Goal: Information Seeking & Learning: Learn about a topic

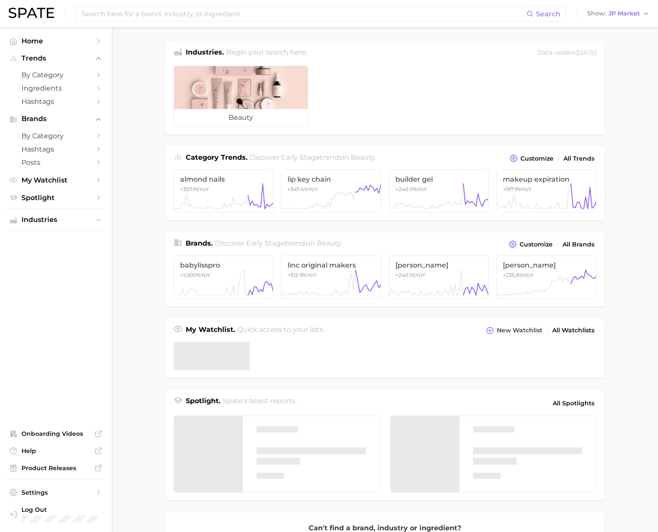
click at [626, 16] on span "JP Market" at bounding box center [623, 13] width 31 height 5
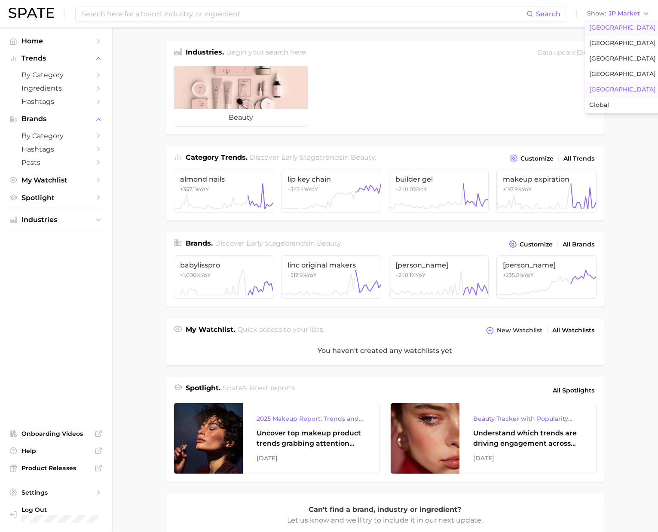
drag, startPoint x: 622, startPoint y: 26, endPoint x: 545, endPoint y: 25, distance: 76.9
click at [622, 26] on span "United States" at bounding box center [622, 27] width 67 height 7
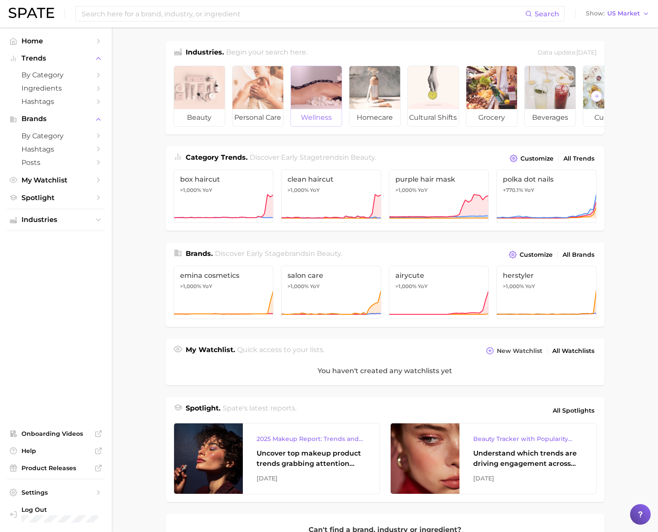
click at [308, 92] on div at bounding box center [316, 87] width 51 height 43
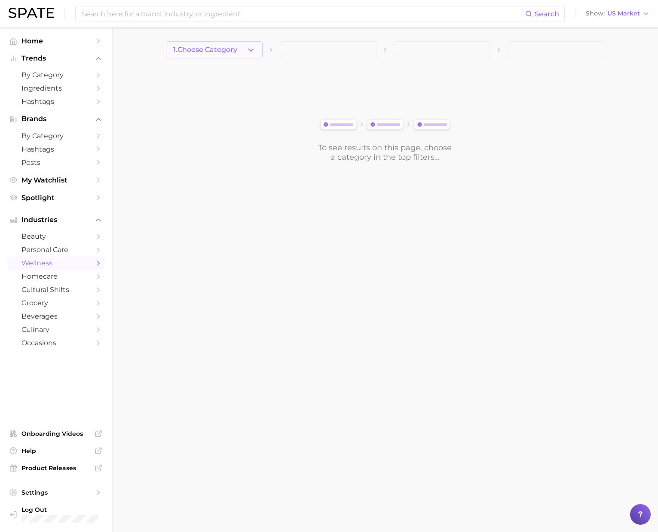
click at [248, 49] on icon "button" at bounding box center [250, 50] width 9 height 9
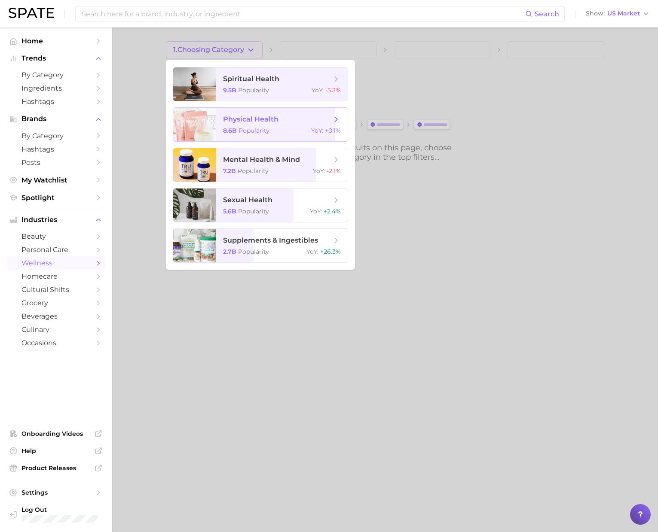
click at [284, 127] on span "physical health 8.6b Popularity YoY : +0.1%" at bounding box center [281, 125] width 131 height 34
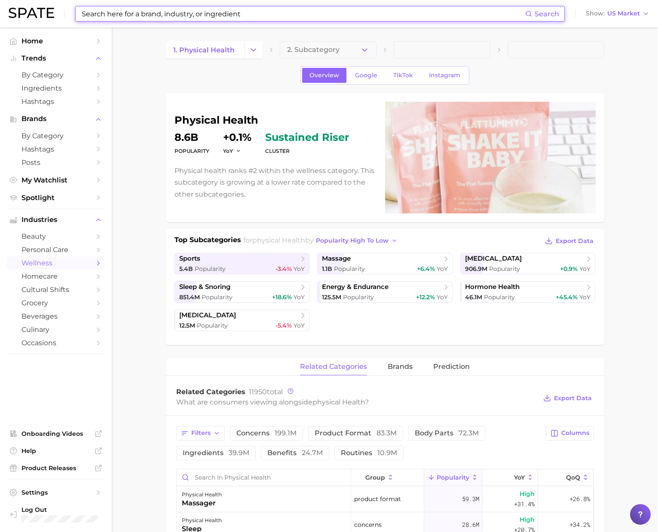
click at [201, 15] on input at bounding box center [303, 13] width 444 height 15
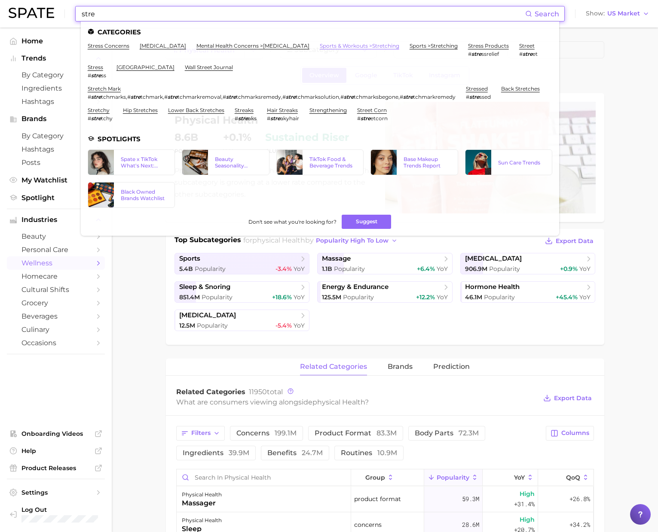
type input "stre"
click at [389, 46] on link "sports & workouts > stretching" at bounding box center [359, 46] width 79 height 6
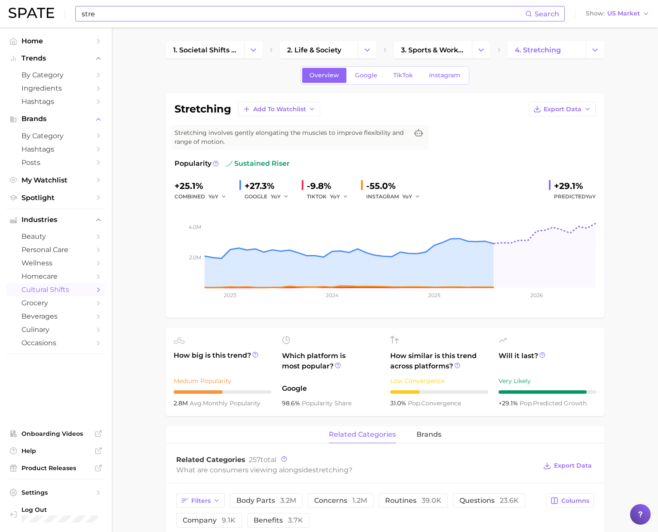
click at [183, 18] on input "stre" at bounding box center [303, 13] width 444 height 15
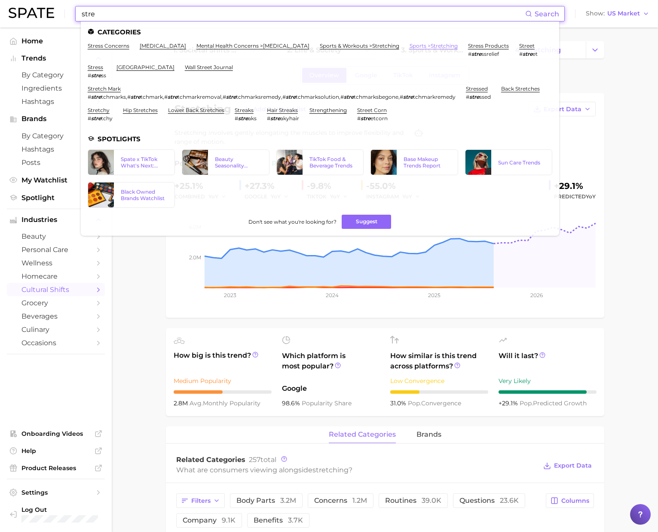
click at [440, 47] on link "sports > stretching" at bounding box center [433, 46] width 48 height 6
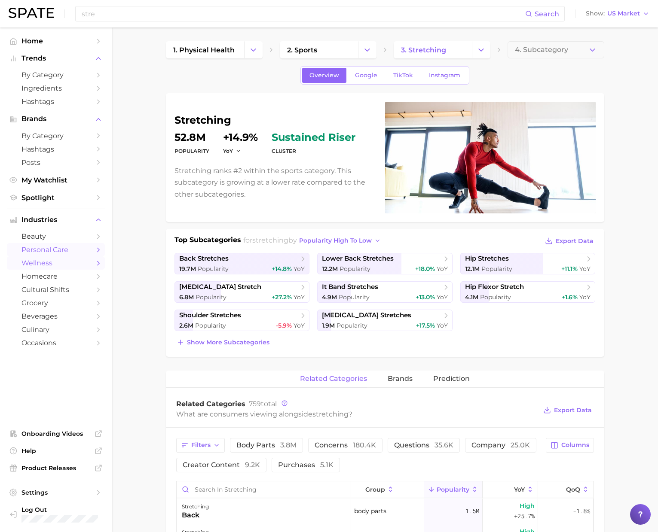
click at [82, 250] on span "personal care" at bounding box center [55, 250] width 69 height 8
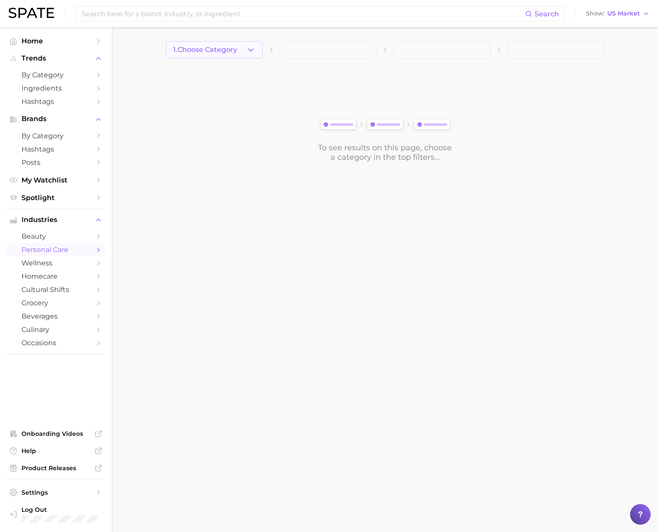
click at [229, 55] on button "1. Choose Category" at bounding box center [214, 49] width 97 height 17
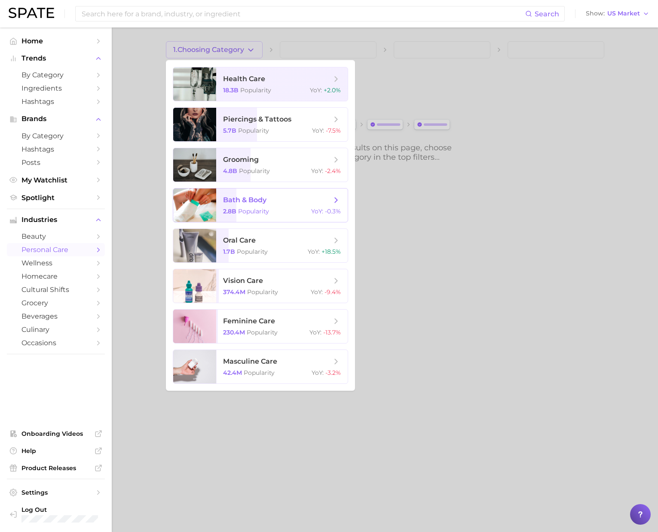
click at [249, 205] on span "bath & body 2.8b Popularity YoY : -0.3%" at bounding box center [281, 206] width 131 height 34
